Goal: Information Seeking & Learning: Find contact information

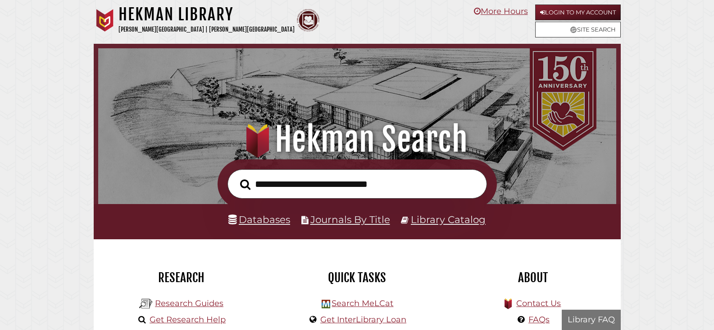
scroll to position [171, 514]
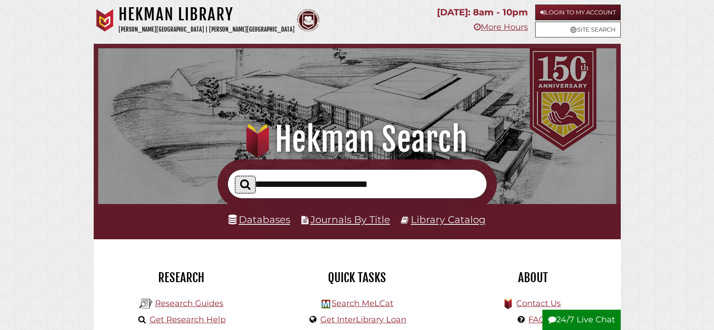
click at [246, 186] on icon "Search" at bounding box center [245, 184] width 10 height 11
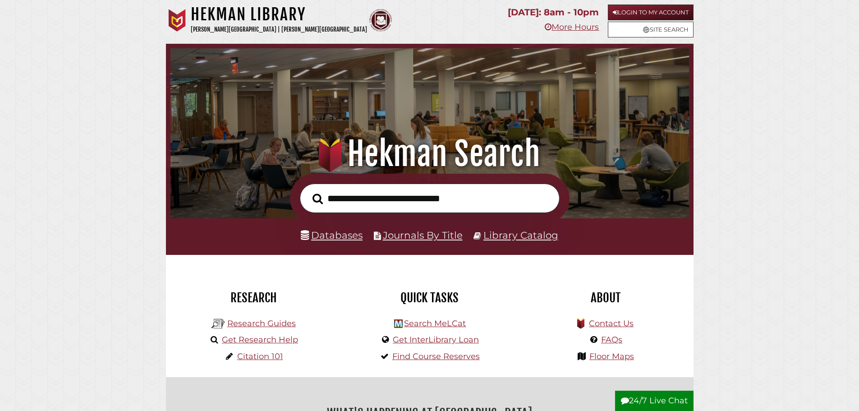
scroll to position [171, 514]
click at [623, 324] on link "Contact Us" at bounding box center [611, 323] width 45 height 10
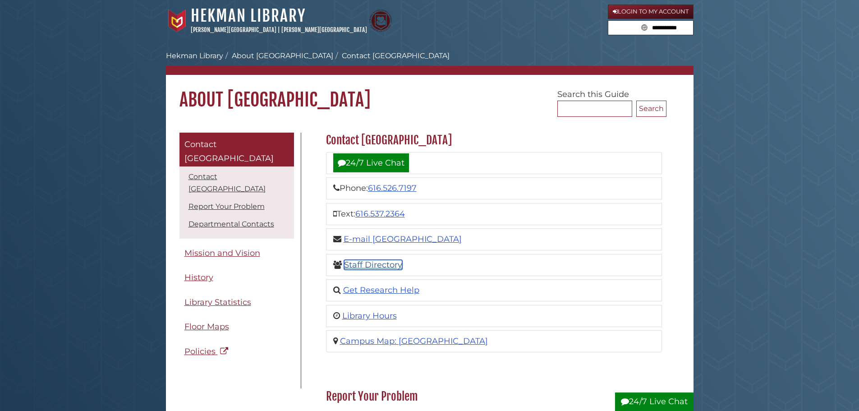
click at [376, 262] on link "Staff Directory" at bounding box center [373, 265] width 58 height 10
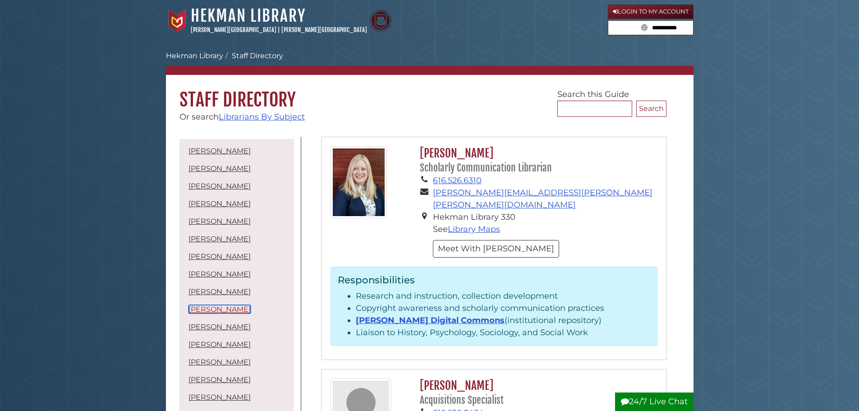
click at [222, 311] on link "Sarah McClure Kolk" at bounding box center [219, 309] width 62 height 9
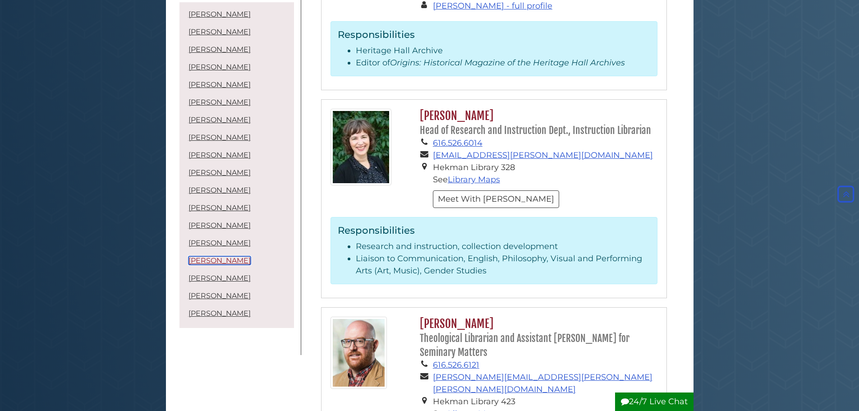
click at [225, 261] on link "Rachel Rayburn" at bounding box center [219, 260] width 62 height 9
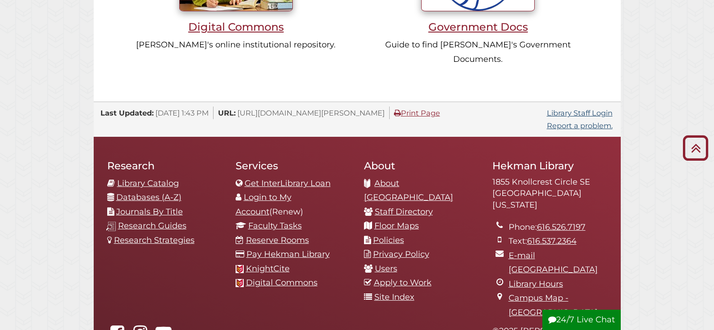
scroll to position [901, 0]
